Goal: Transaction & Acquisition: Book appointment/travel/reservation

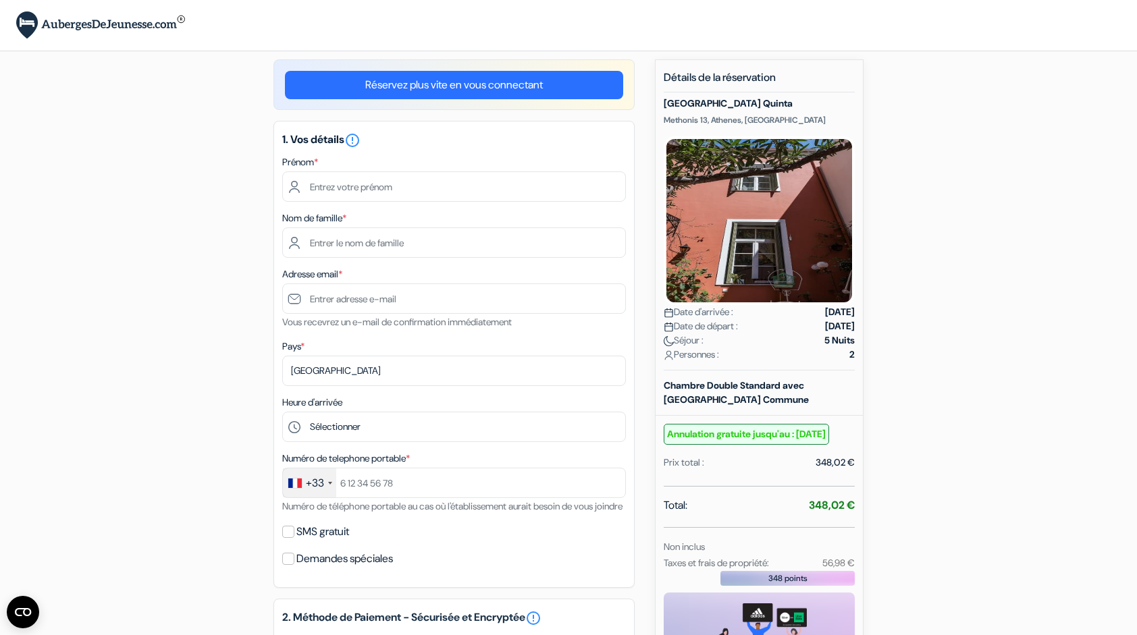
scroll to position [11, 0]
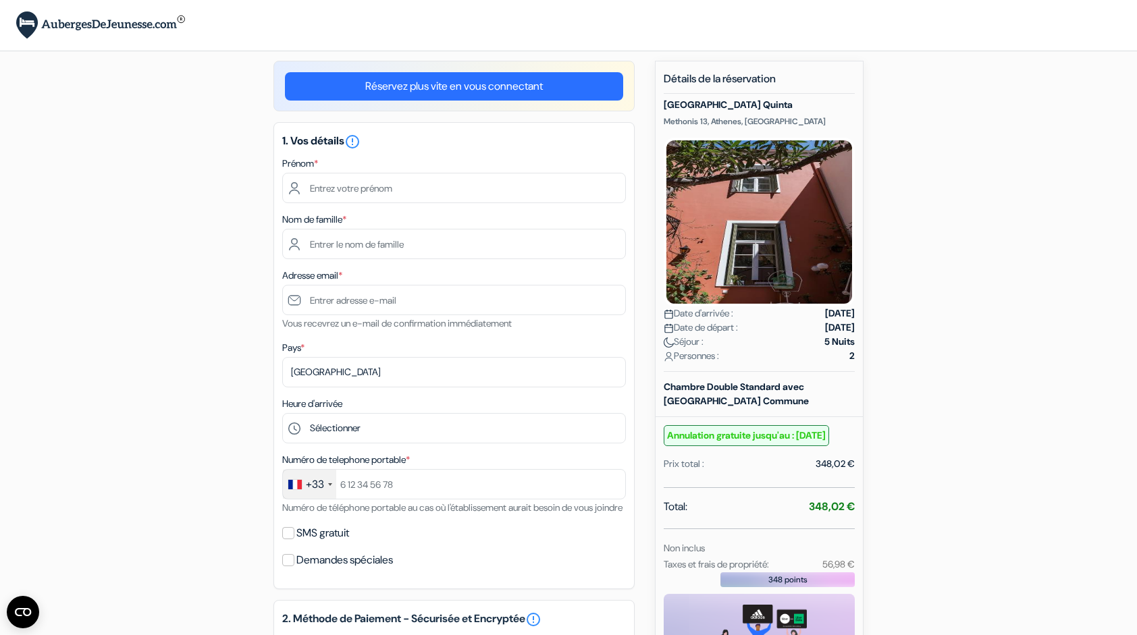
click at [1129, 338] on form "Départ add_box [GEOGRAPHIC_DATA] Methonis 13, [GEOGRAPHIC_DATA], [GEOGRAPHIC_DA…" at bounding box center [568, 464] width 1137 height 951
click at [351, 190] on input "text" at bounding box center [454, 188] width 344 height 30
type input "[PERSON_NAME]"
type input "Diklic"
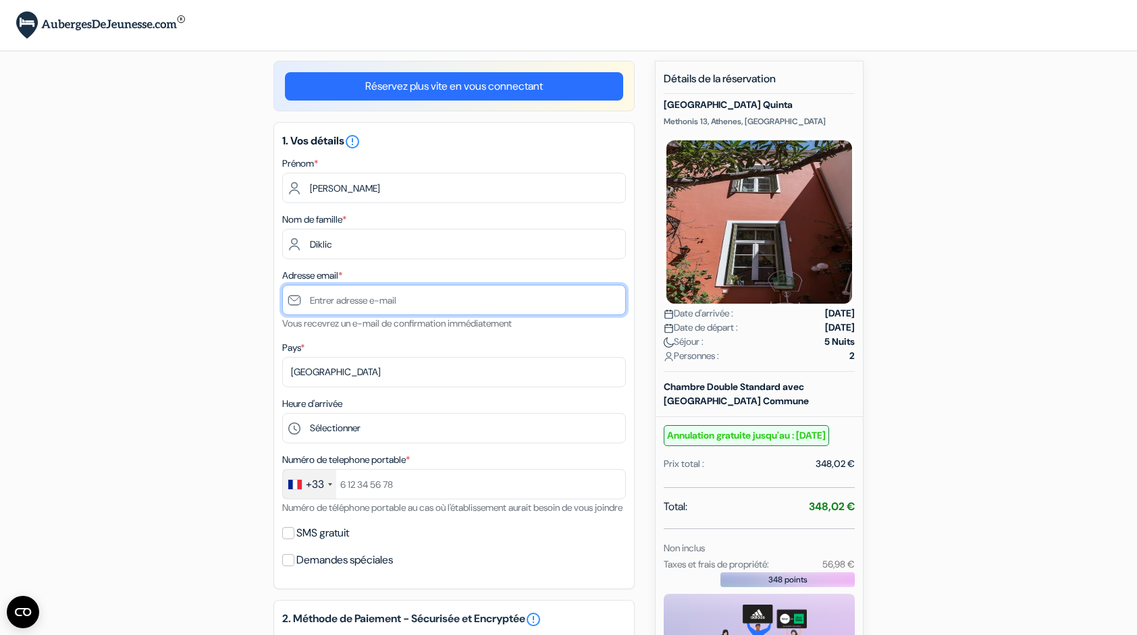
click at [346, 298] on input "text" at bounding box center [454, 300] width 344 height 30
type input "[EMAIL_ADDRESS][DOMAIN_NAME]"
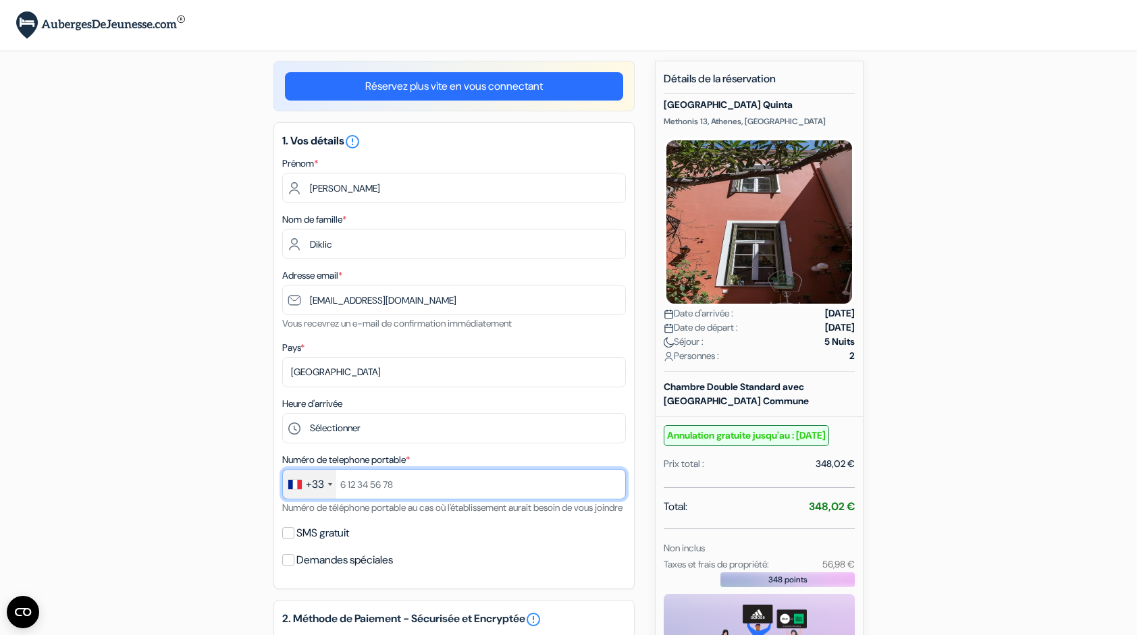
type input "0663279041"
click at [291, 540] on input "SMS gratuit" at bounding box center [288, 533] width 12 height 12
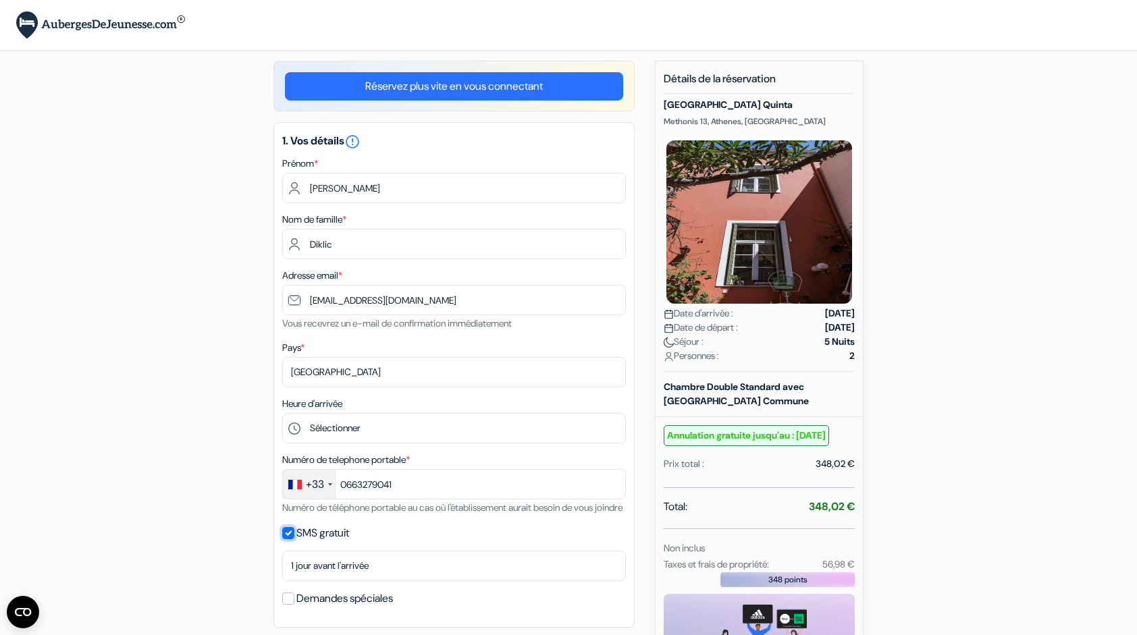
click at [287, 540] on input "SMS gratuit" at bounding box center [288, 533] width 12 height 12
checkbox input "false"
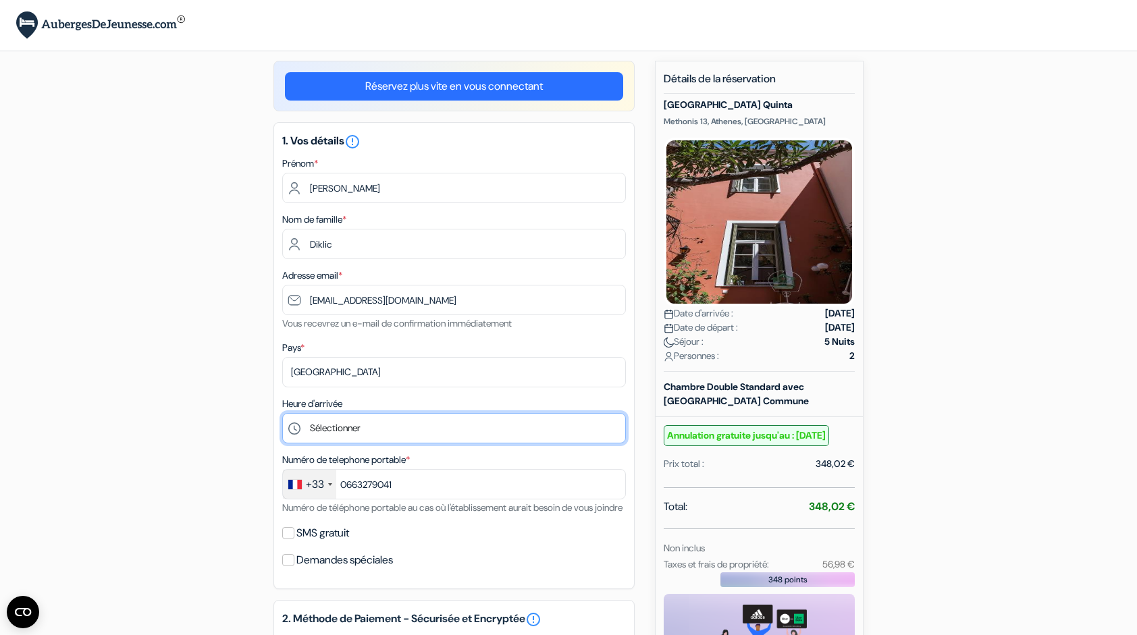
click at [384, 434] on select "Sélectionner 15:00 16:00 17:00 18:00 19:00 20:00 21:00" at bounding box center [454, 428] width 344 height 30
select select "19"
click at [282, 415] on select "Sélectionner 15:00 16:00 17:00 18:00 19:00 20:00 21:00" at bounding box center [454, 428] width 344 height 30
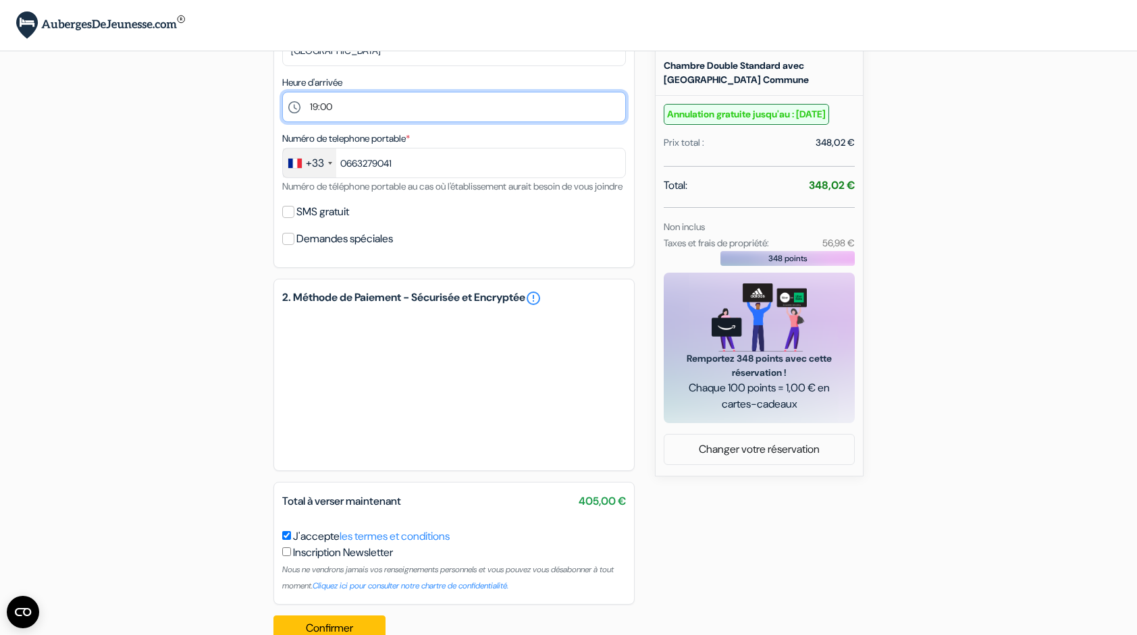
scroll to position [379, 0]
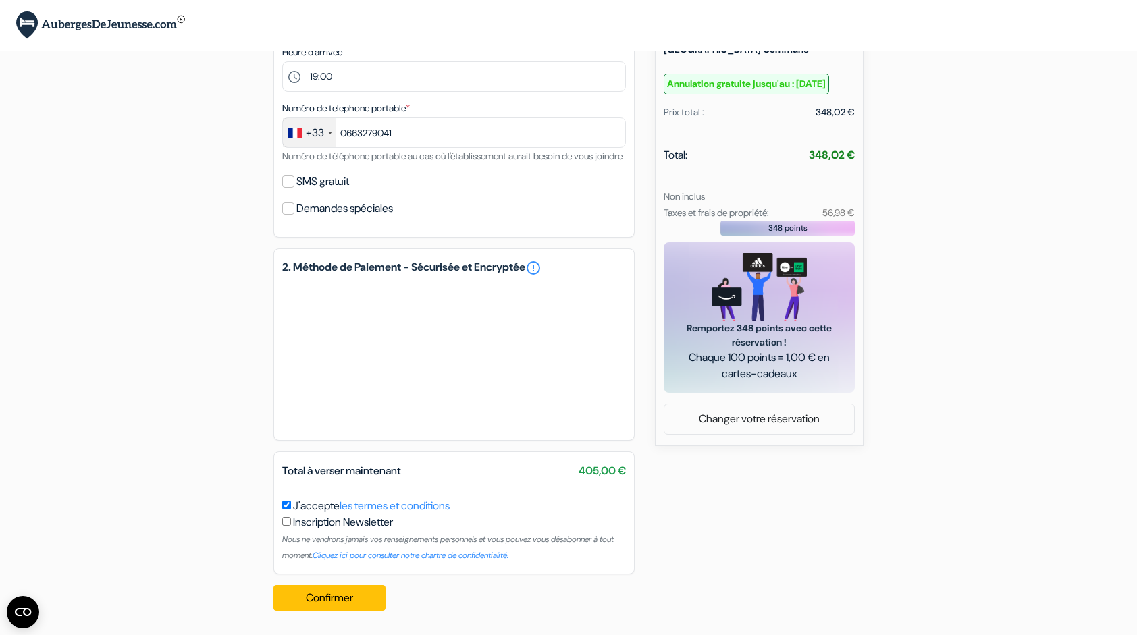
click at [1099, 499] on form "Départ add_box Athens Quinta Methonis 13, Athenes, Grèce Athens Quinta *" at bounding box center [568, 112] width 1137 height 951
click at [313, 598] on button "Confirmer Loading..." at bounding box center [330, 599] width 112 height 26
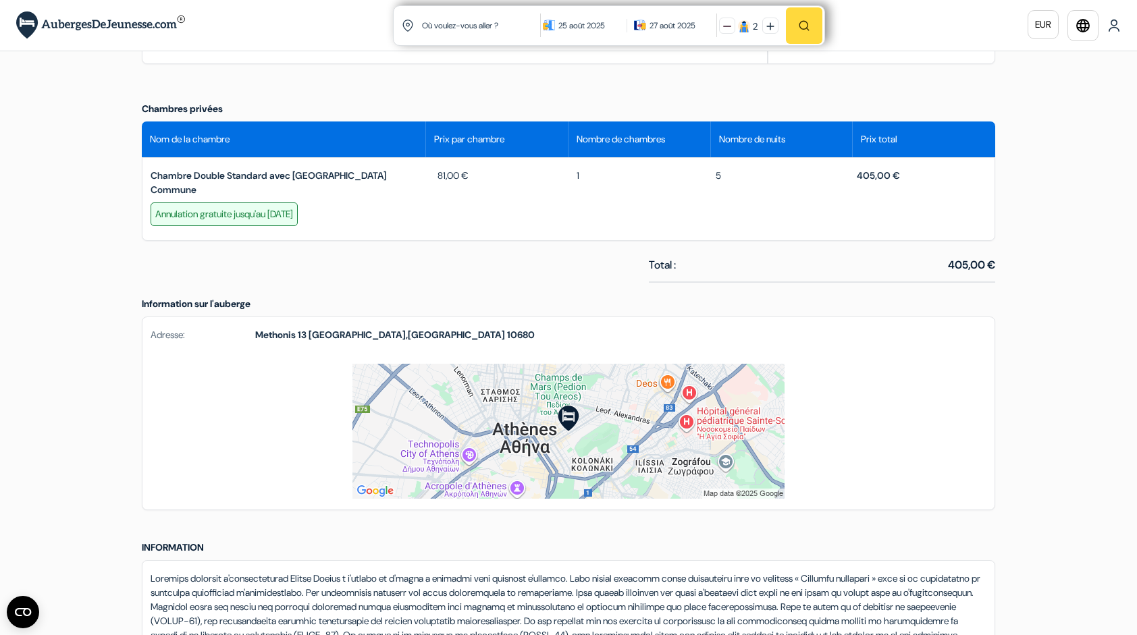
scroll to position [496, 0]
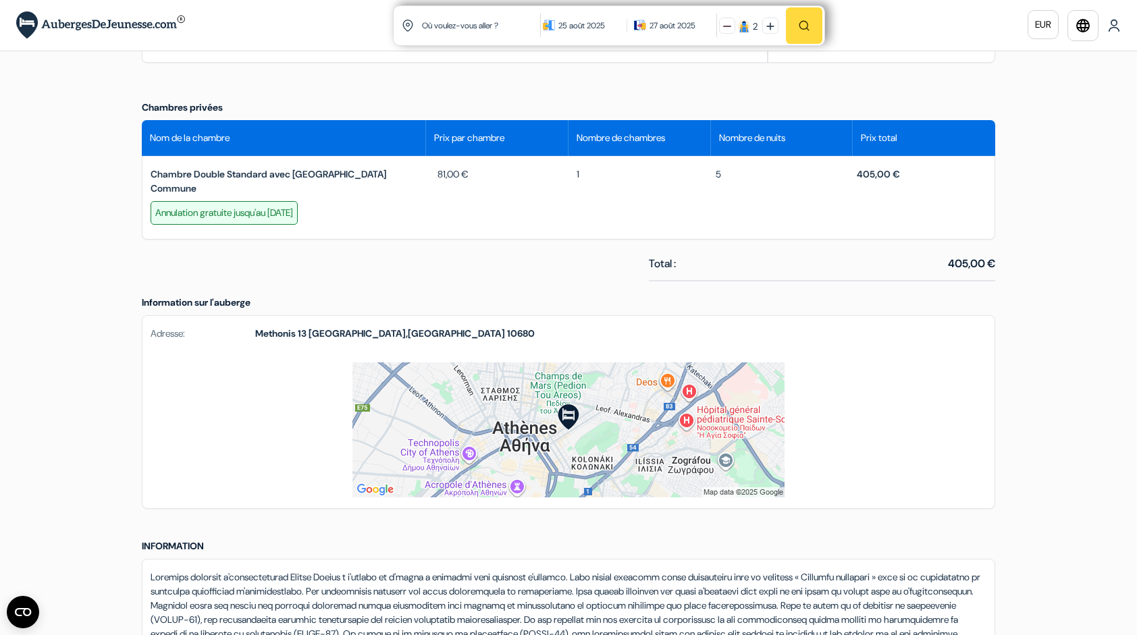
click at [561, 427] on img at bounding box center [569, 430] width 432 height 135
